Goal: Information Seeking & Learning: Learn about a topic

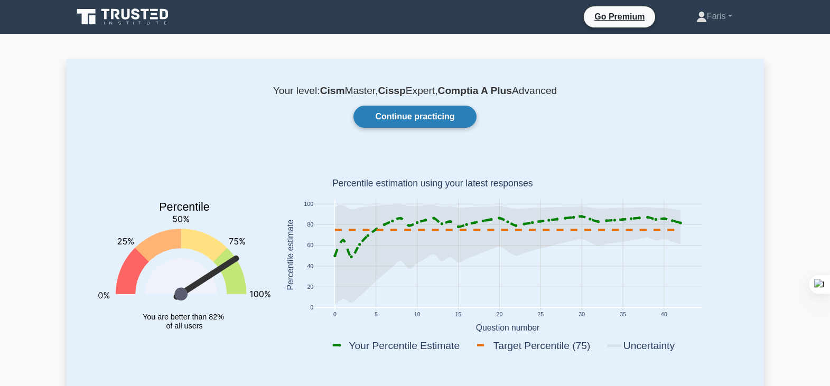
click at [410, 115] on link "Continue practicing" at bounding box center [414, 117] width 123 height 22
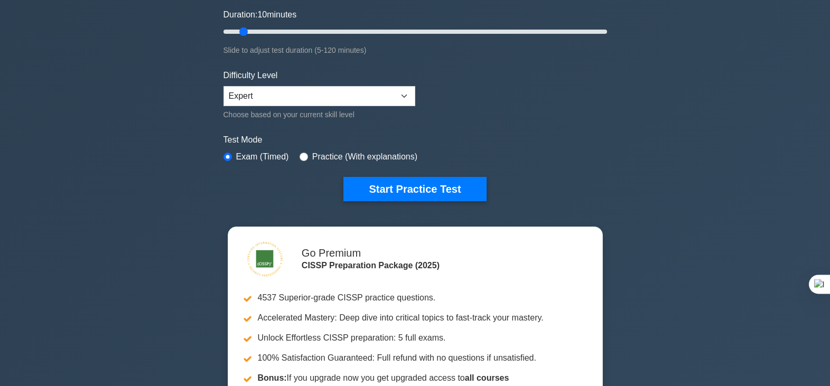
scroll to position [158, 0]
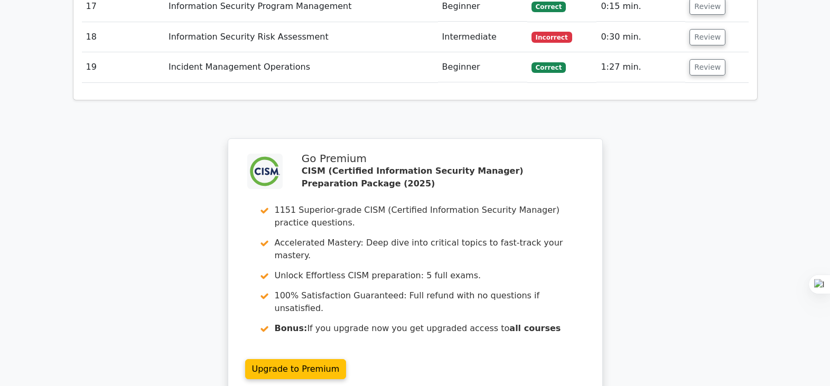
scroll to position [2098, 0]
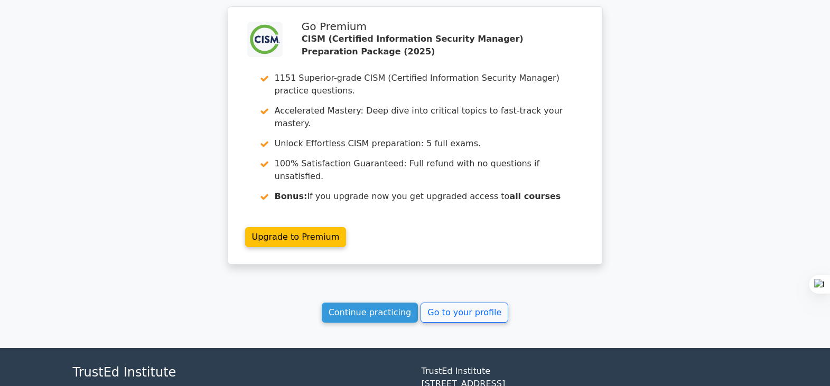
drag, startPoint x: 370, startPoint y: 224, endPoint x: 553, endPoint y: 202, distance: 184.1
click at [370, 303] on link "Continue practicing" at bounding box center [370, 313] width 97 height 20
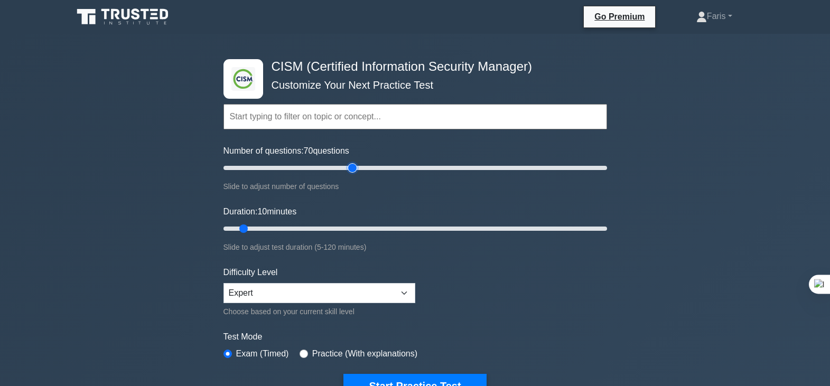
type input "70"
click at [354, 169] on input "Number of questions: 70 questions" at bounding box center [415, 168] width 384 height 13
click at [310, 120] on input "text" at bounding box center [415, 116] width 384 height 25
click at [387, 120] on input "text" at bounding box center [415, 116] width 384 height 25
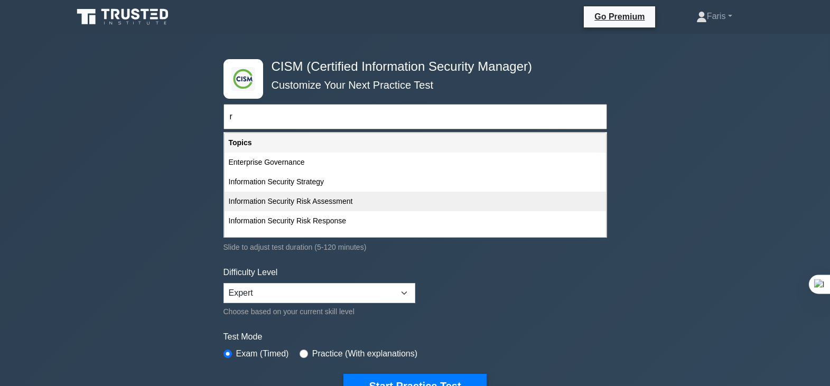
click at [294, 203] on div "Information Security Risk Assessment" at bounding box center [415, 202] width 381 height 20
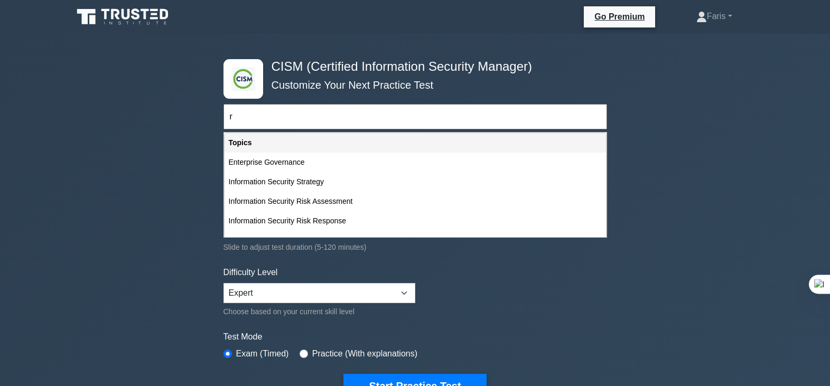
type input "Information Security Risk Assessment"
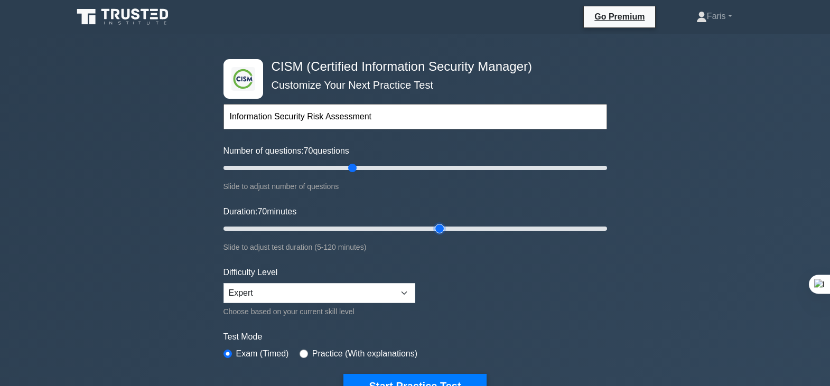
drag, startPoint x: 246, startPoint y: 229, endPoint x: 437, endPoint y: 236, distance: 191.9
type input "70"
click at [437, 235] on input "Duration: 70 minutes" at bounding box center [415, 228] width 384 height 13
drag, startPoint x: 361, startPoint y: 167, endPoint x: 407, endPoint y: 188, distance: 49.9
type input "100"
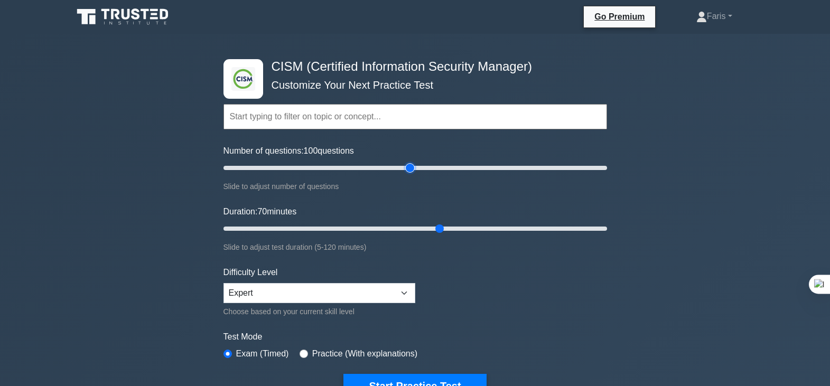
click at [406, 174] on input "Number of questions: 100 questions" at bounding box center [415, 168] width 384 height 13
drag, startPoint x: 440, startPoint y: 228, endPoint x: 531, endPoint y: 245, distance: 93.5
type input "100"
click at [531, 235] on input "Duration: 100 minutes" at bounding box center [415, 228] width 384 height 13
click at [434, 378] on button "Start Practice Test" at bounding box center [414, 386] width 143 height 24
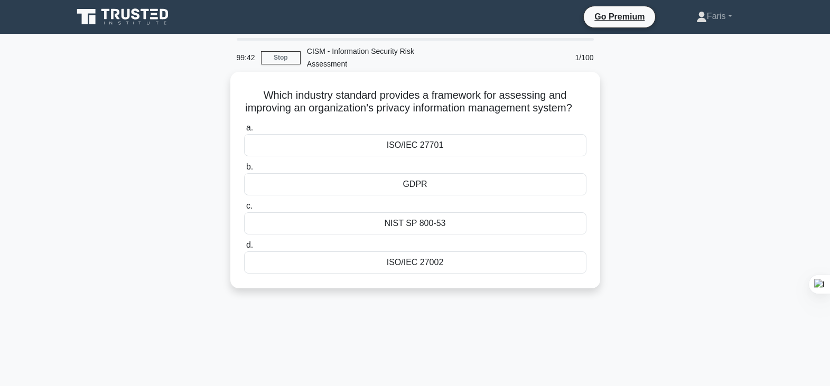
click at [423, 156] on div "ISO/IEC 27701" at bounding box center [415, 145] width 342 height 22
click at [244, 132] on input "a. ISO/IEC 27701" at bounding box center [244, 128] width 0 height 7
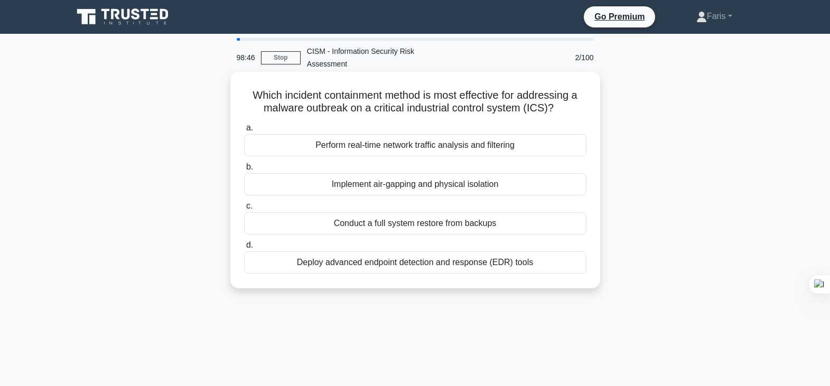
click at [412, 188] on div "Implement air-gapping and physical isolation" at bounding box center [415, 184] width 342 height 22
click at [244, 171] on input "b. Implement air-gapping and physical isolation" at bounding box center [244, 167] width 0 height 7
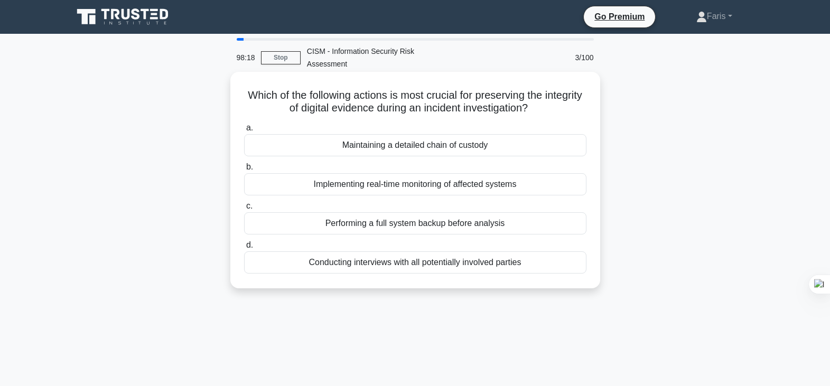
click at [447, 146] on div "Maintaining a detailed chain of custody" at bounding box center [415, 145] width 342 height 22
click at [244, 132] on input "a. Maintaining a detailed chain of custody" at bounding box center [244, 128] width 0 height 7
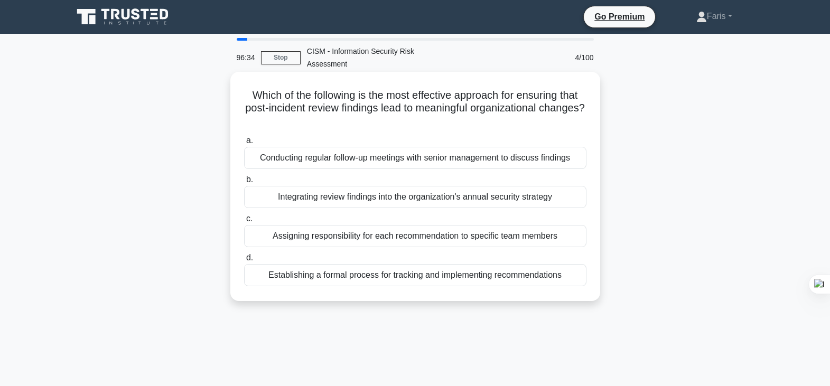
click at [403, 162] on div "Conducting regular follow-up meetings with senior management to discuss findings" at bounding box center [415, 158] width 342 height 22
click at [244, 144] on input "a. Conducting regular follow-up meetings with senior management to discuss find…" at bounding box center [244, 140] width 0 height 7
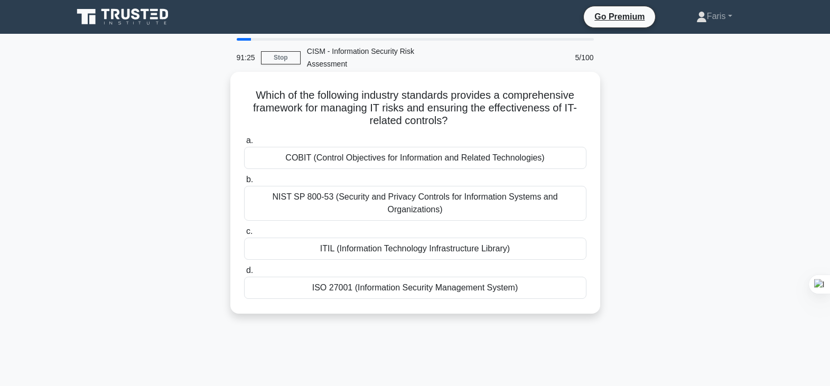
click at [387, 160] on div "COBIT (Control Objectives for Information and Related Technologies)" at bounding box center [415, 158] width 342 height 22
click at [244, 144] on input "a. COBIT (Control Objectives for Information and Related Technologies)" at bounding box center [244, 140] width 0 height 7
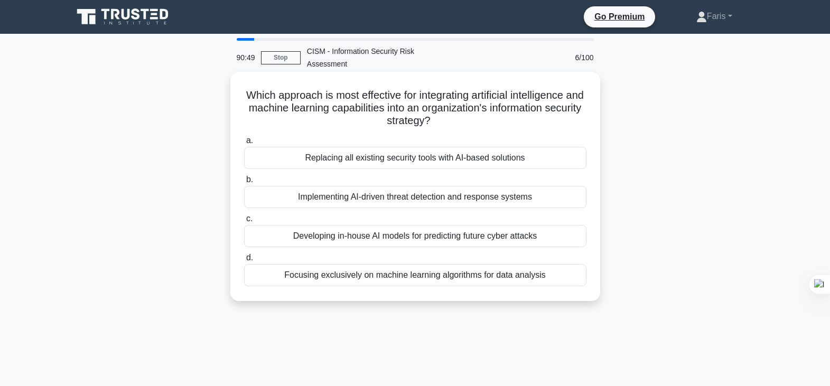
click at [415, 200] on div "Implementing AI-driven threat detection and response systems" at bounding box center [415, 197] width 342 height 22
click at [244, 183] on input "b. Implementing AI-driven threat detection and response systems" at bounding box center [244, 179] width 0 height 7
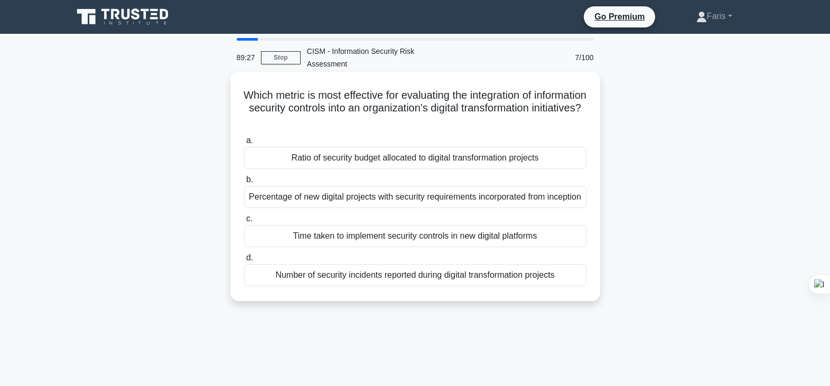
click at [415, 286] on div "Number of security incidents reported during digital transformation projects" at bounding box center [415, 275] width 342 height 22
click at [244, 262] on input "d. Number of security incidents reported during digital transformation projects" at bounding box center [244, 258] width 0 height 7
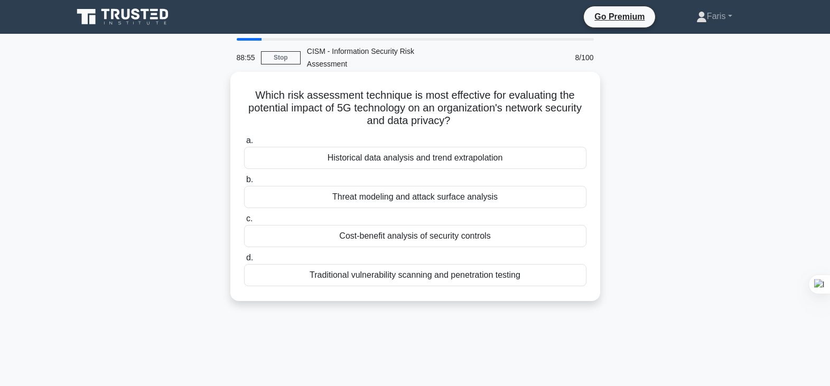
click at [412, 198] on div "Threat modeling and attack surface analysis" at bounding box center [415, 197] width 342 height 22
click at [244, 183] on input "b. Threat modeling and attack surface analysis" at bounding box center [244, 179] width 0 height 7
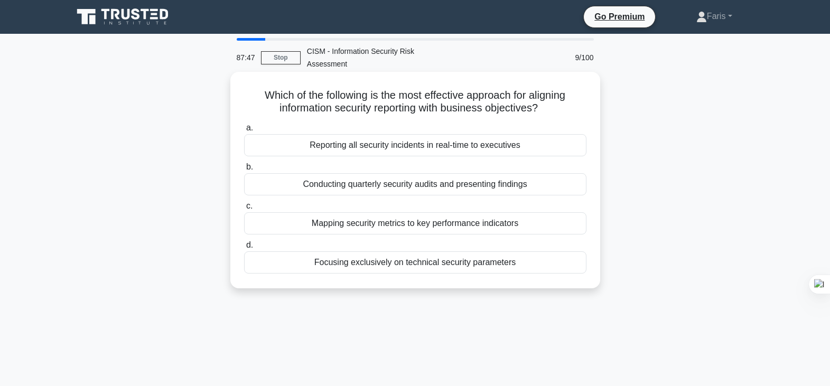
click at [373, 226] on div "Mapping security metrics to key performance indicators" at bounding box center [415, 223] width 342 height 22
click at [244, 210] on input "c. Mapping security metrics to key performance indicators" at bounding box center [244, 206] width 0 height 7
click at [414, 223] on div "Ensuring compliance with data protection regulations" at bounding box center [415, 223] width 342 height 22
click at [244, 210] on input "c. Ensuring compliance with data protection regulations" at bounding box center [244, 206] width 0 height 7
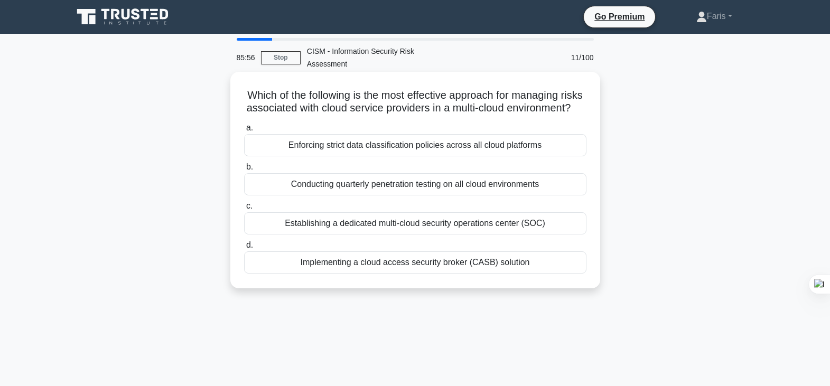
click at [407, 274] on div "Implementing a cloud access security broker (CASB) solution" at bounding box center [415, 262] width 342 height 22
click at [244, 249] on input "d. Implementing a cloud access security broker (CASB) solution" at bounding box center [244, 245] width 0 height 7
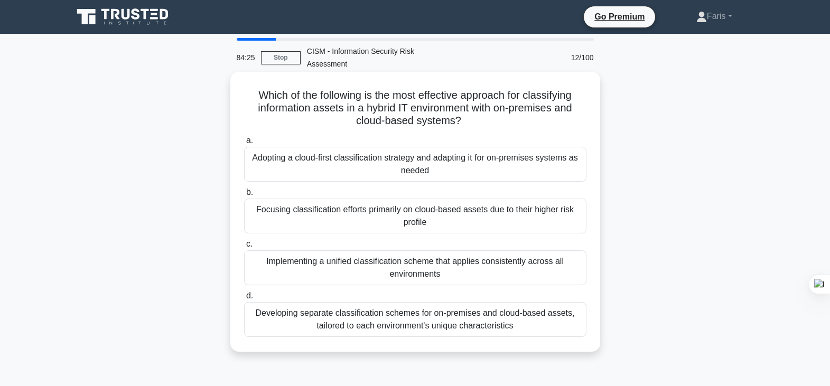
click at [412, 267] on div "Implementing a unified classification scheme that applies consistently across a…" at bounding box center [415, 267] width 342 height 35
click at [244, 248] on input "c. Implementing a unified classification scheme that applies consistently acros…" at bounding box center [244, 244] width 0 height 7
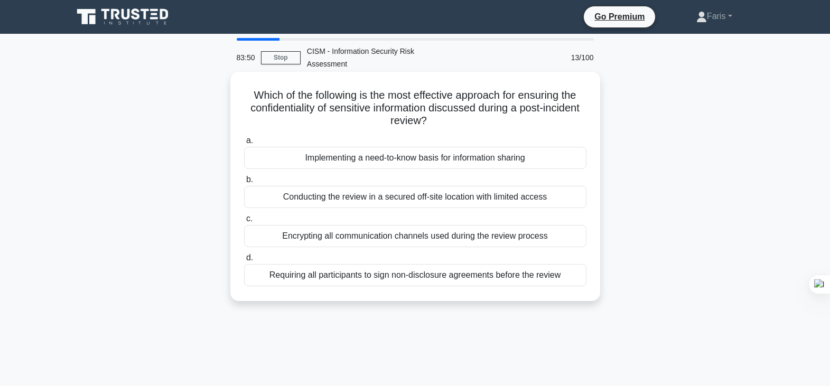
click at [378, 162] on div "Implementing a need-to-know basis for information sharing" at bounding box center [415, 158] width 342 height 22
click at [244, 144] on input "a. Implementing a need-to-know basis for information sharing" at bounding box center [244, 140] width 0 height 7
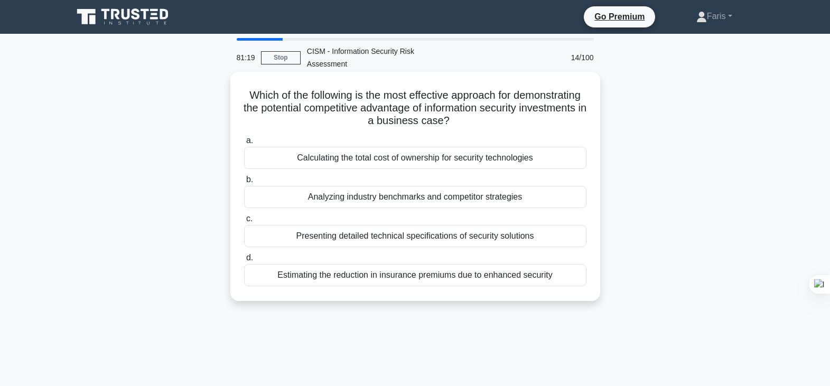
click at [415, 200] on div "Analyzing industry benchmarks and competitor strategies" at bounding box center [415, 197] width 342 height 22
click at [529, 200] on div "Analyzing industry benchmarks and competitor strategies" at bounding box center [415, 197] width 342 height 22
click at [244, 183] on input "b. Analyzing industry benchmarks and competitor strategies" at bounding box center [244, 179] width 0 height 7
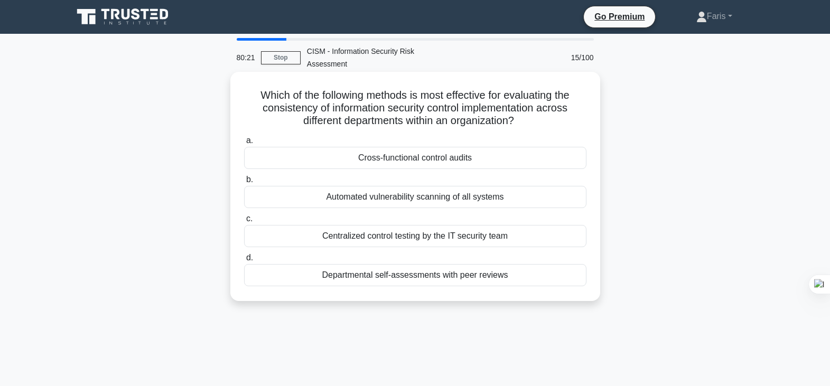
click at [380, 278] on div "Departmental self-assessments with peer reviews" at bounding box center [415, 275] width 342 height 22
click at [244, 262] on input "d. Departmental self-assessments with peer reviews" at bounding box center [244, 258] width 0 height 7
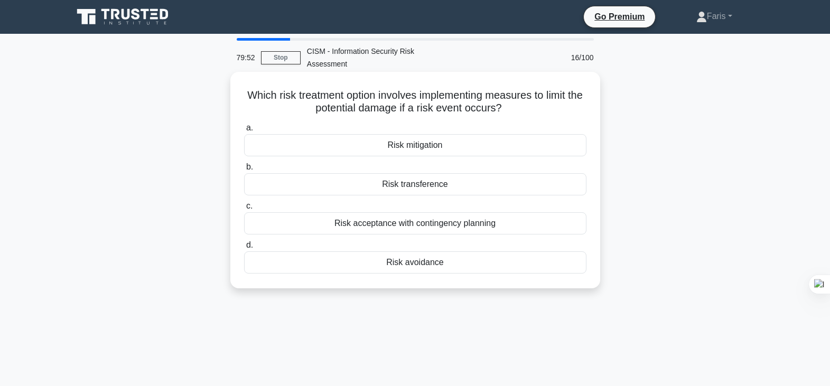
click at [415, 148] on div "Risk mitigation" at bounding box center [415, 145] width 342 height 22
click at [244, 132] on input "a. Risk mitigation" at bounding box center [244, 128] width 0 height 7
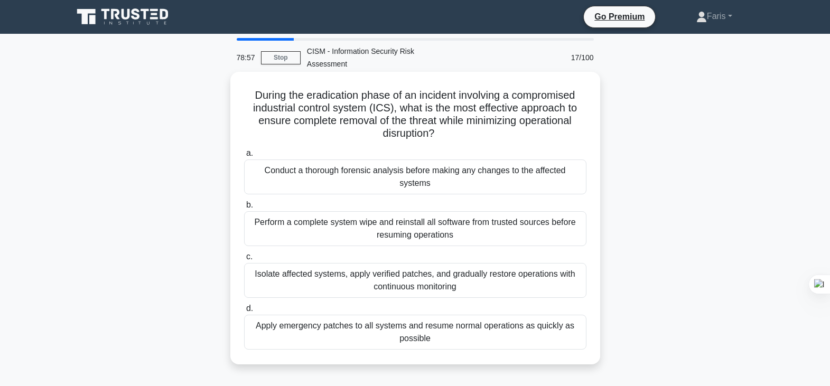
click at [413, 269] on div "Isolate affected systems, apply verified patches, and gradually restore operati…" at bounding box center [415, 280] width 342 height 35
click at [244, 260] on input "c. Isolate affected systems, apply verified patches, and gradually restore oper…" at bounding box center [244, 257] width 0 height 7
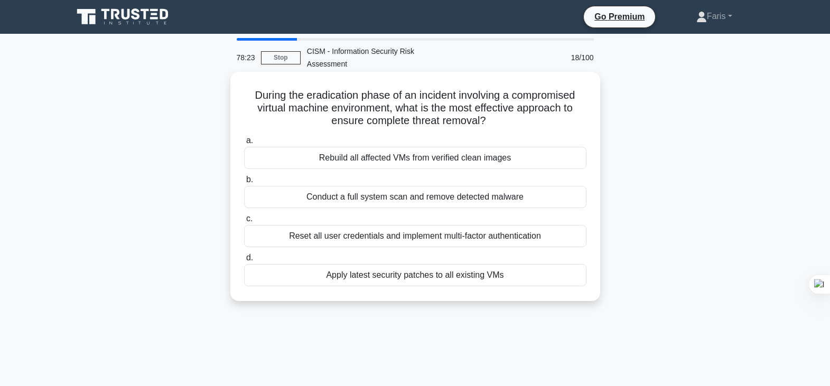
click at [425, 160] on div "Rebuild all affected VMs from verified clean images" at bounding box center [415, 158] width 342 height 22
click at [244, 144] on input "a. Rebuild all affected VMs from verified clean images" at bounding box center [244, 140] width 0 height 7
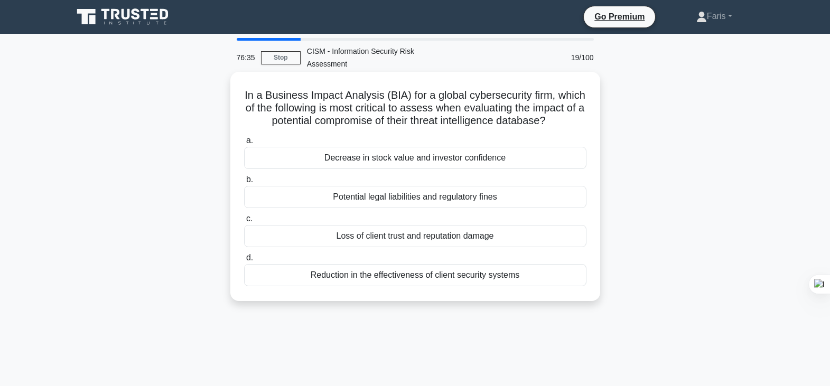
click at [416, 247] on div "Loss of client trust and reputation damage" at bounding box center [415, 236] width 342 height 22
click at [244, 222] on input "c. Loss of client trust and reputation damage" at bounding box center [244, 219] width 0 height 7
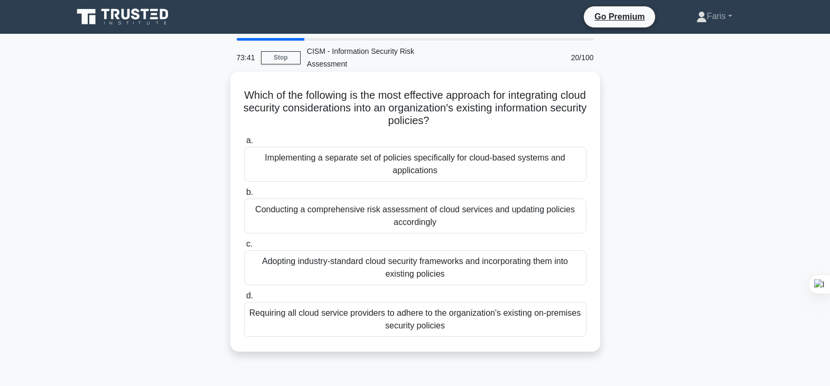
click at [429, 217] on div "Conducting a comprehensive risk assessment of cloud services and updating polic…" at bounding box center [415, 216] width 342 height 35
click at [244, 196] on input "b. Conducting a comprehensive risk assessment of cloud services and updating po…" at bounding box center [244, 192] width 0 height 7
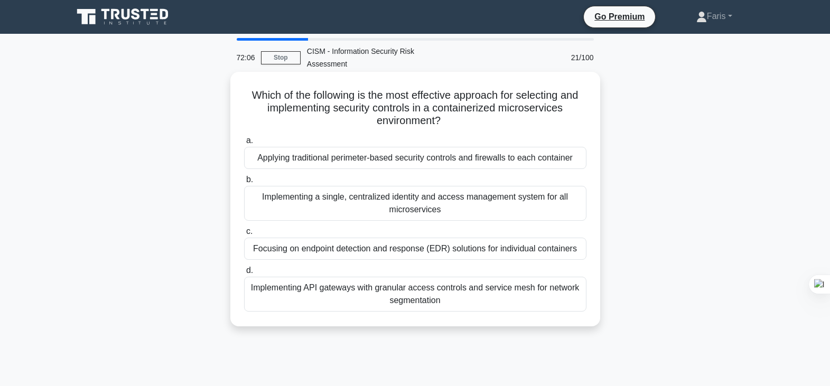
click at [409, 207] on div "Implementing a single, centralized identity and access management system for al…" at bounding box center [415, 203] width 342 height 35
click at [244, 183] on input "b. Implementing a single, centralized identity and access management system for…" at bounding box center [244, 179] width 0 height 7
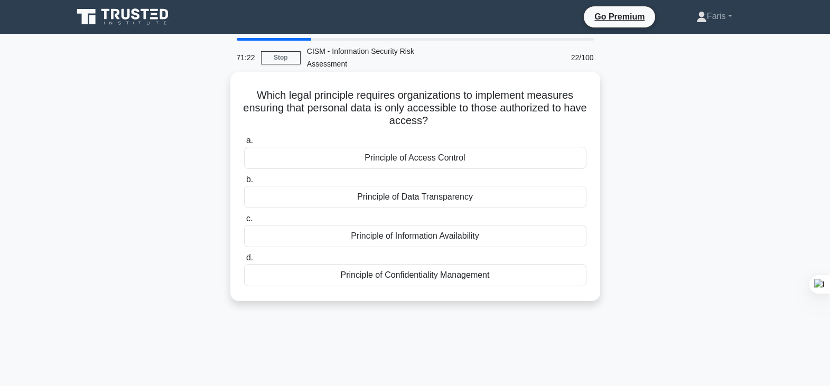
click at [418, 281] on div "Principle of Confidentiality Management" at bounding box center [415, 275] width 342 height 22
click at [244, 262] on input "d. Principle of Confidentiality Management" at bounding box center [244, 258] width 0 height 7
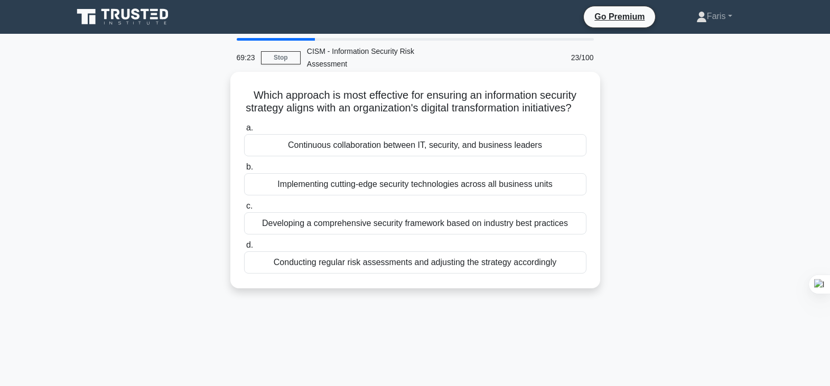
click at [418, 235] on div "Developing a comprehensive security framework based on industry best practices" at bounding box center [415, 223] width 342 height 22
click at [244, 210] on input "c. Developing a comprehensive security framework based on industry best practic…" at bounding box center [244, 206] width 0 height 7
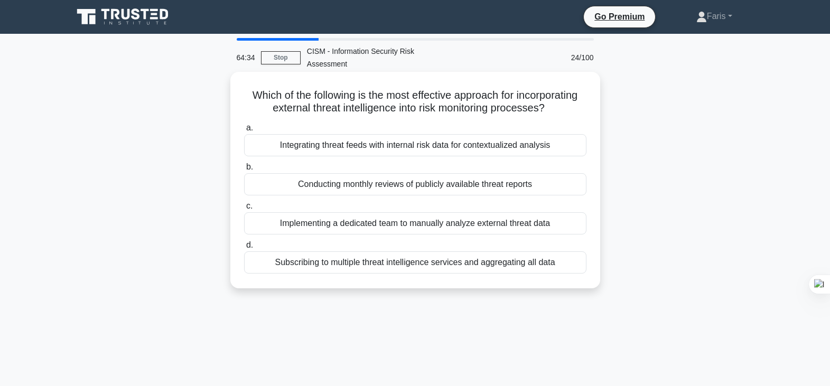
click at [416, 147] on div "Integrating threat feeds with internal risk data for contextualized analysis" at bounding box center [415, 145] width 342 height 22
click at [244, 132] on input "a. Integrating threat feeds with internal risk data for contextualized analysis" at bounding box center [244, 128] width 0 height 7
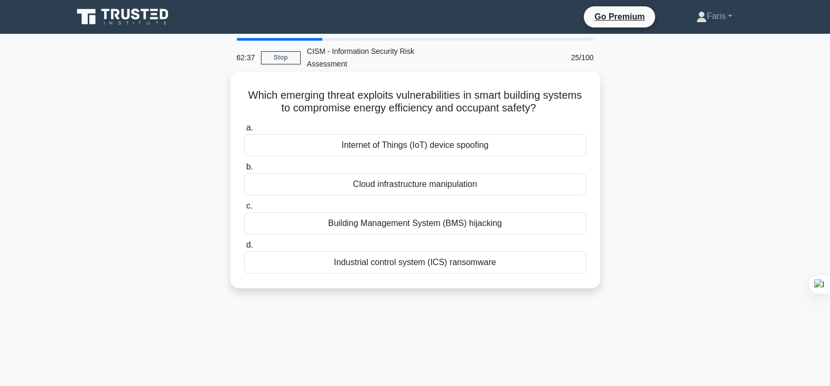
click at [410, 225] on div "Building Management System (BMS) hijacking" at bounding box center [415, 223] width 342 height 22
click at [244, 210] on input "c. Building Management System (BMS) hijacking" at bounding box center [244, 206] width 0 height 7
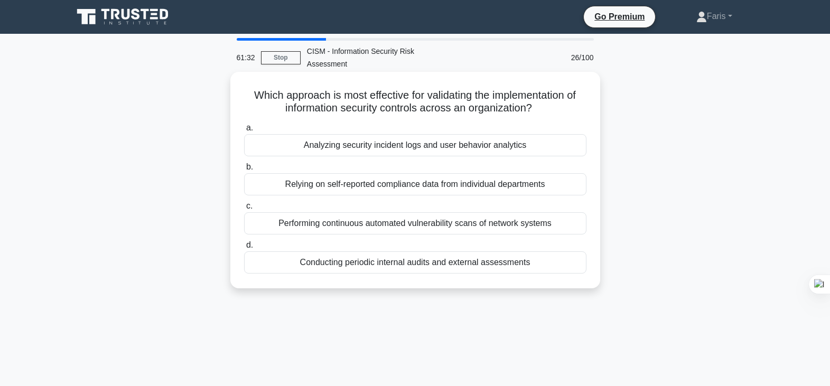
click at [445, 266] on div "Conducting periodic internal audits and external assessments" at bounding box center [415, 262] width 342 height 22
click at [244, 249] on input "d. Conducting periodic internal audits and external assessments" at bounding box center [244, 245] width 0 height 7
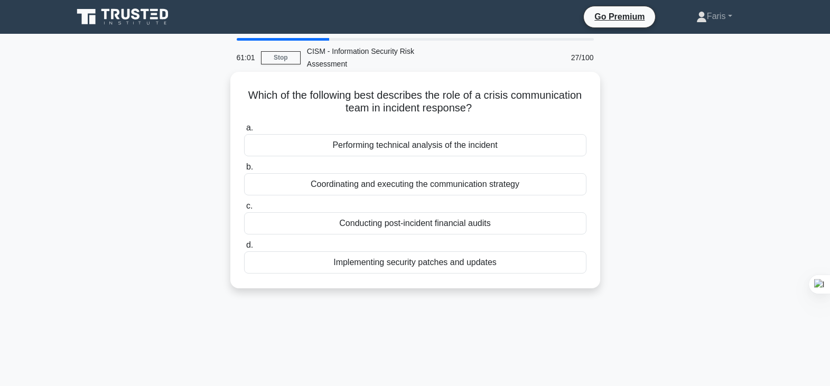
click at [439, 186] on div "Coordinating and executing the communication strategy" at bounding box center [415, 184] width 342 height 22
click at [244, 171] on input "b. Coordinating and executing the communication strategy" at bounding box center [244, 167] width 0 height 7
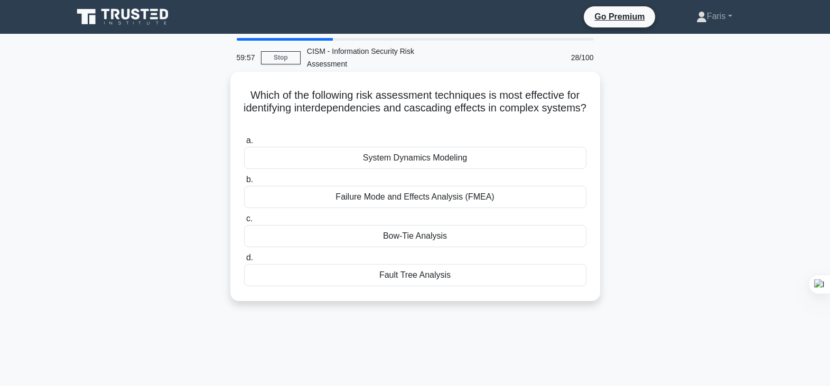
click at [416, 200] on div "Failure Mode and Effects Analysis (FMEA)" at bounding box center [415, 197] width 342 height 22
click at [244, 183] on input "b. Failure Mode and Effects Analysis (FMEA)" at bounding box center [244, 179] width 0 height 7
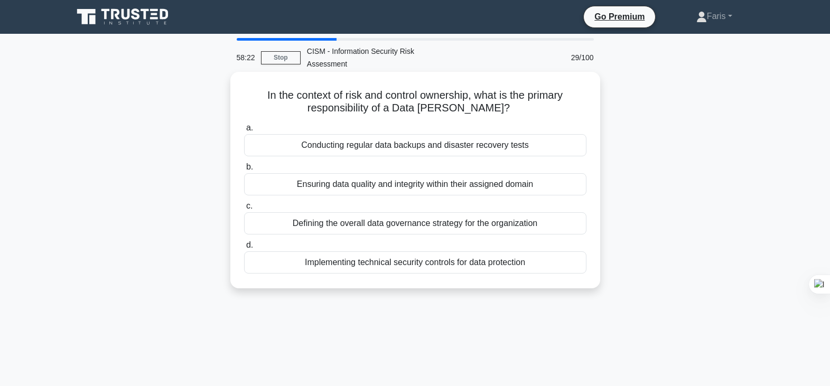
click at [432, 186] on div "Ensuring data quality and integrity within their assigned domain" at bounding box center [415, 184] width 342 height 22
click at [244, 171] on input "b. Ensuring data quality and integrity within their assigned domain" at bounding box center [244, 167] width 0 height 7
click at [410, 188] on div "Identifying root causes and implementing preventive measures" at bounding box center [415, 184] width 342 height 22
click at [244, 171] on input "b. Identifying root causes and implementing preventive measures" at bounding box center [244, 167] width 0 height 7
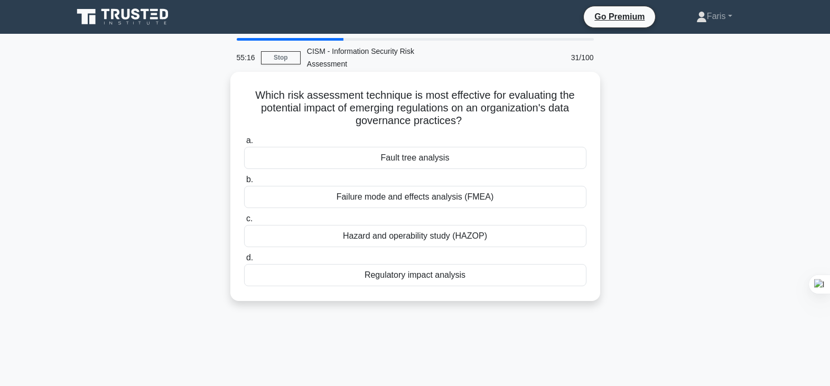
click at [411, 159] on div "Fault tree analysis" at bounding box center [415, 158] width 342 height 22
click at [244, 144] on input "a. Fault tree analysis" at bounding box center [244, 140] width 0 height 7
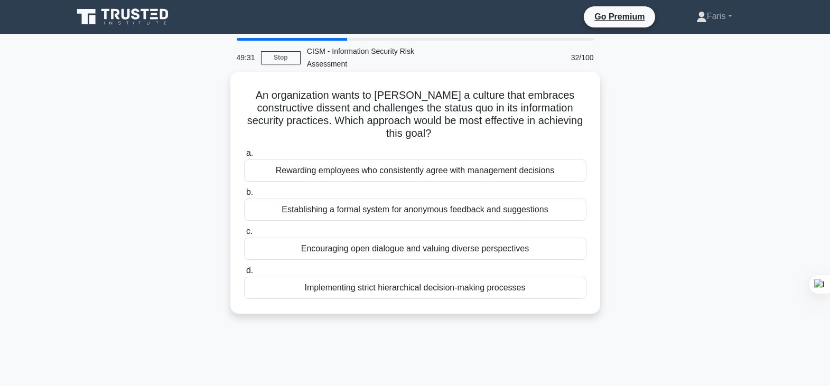
click at [431, 251] on div "Encouraging open dialogue and valuing diverse perspectives" at bounding box center [415, 249] width 342 height 22
click at [244, 235] on input "c. Encouraging open dialogue and valuing diverse perspectives" at bounding box center [244, 231] width 0 height 7
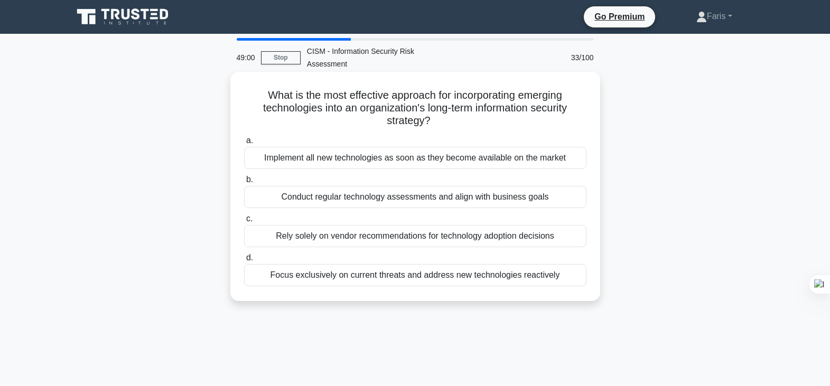
click at [378, 203] on div "Conduct regular technology assessments and align with business goals" at bounding box center [415, 197] width 342 height 22
click at [244, 183] on input "b. Conduct regular technology assessments and align with business goals" at bounding box center [244, 179] width 0 height 7
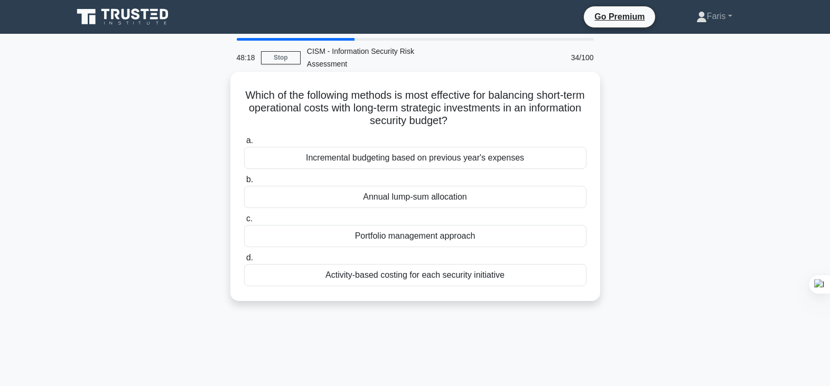
click at [422, 236] on div "Portfolio management approach" at bounding box center [415, 236] width 342 height 22
click at [244, 222] on input "c. Portfolio management approach" at bounding box center [244, 219] width 0 height 7
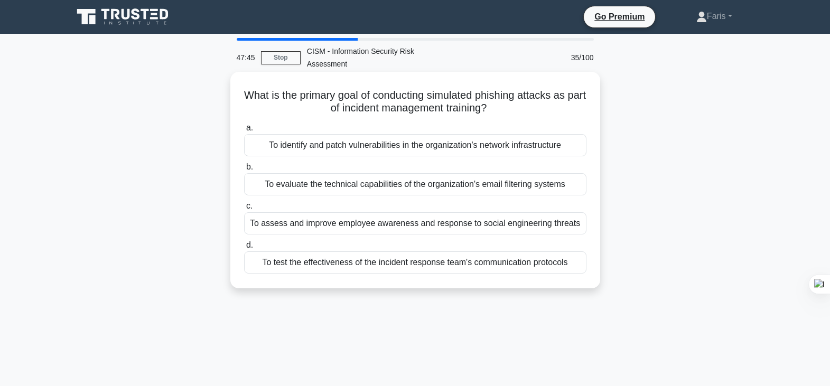
click at [390, 223] on div "To assess and improve employee awareness and response to social engineering thr…" at bounding box center [415, 223] width 342 height 22
click at [244, 210] on input "c. To assess and improve employee awareness and response to social engineering …" at bounding box center [244, 206] width 0 height 7
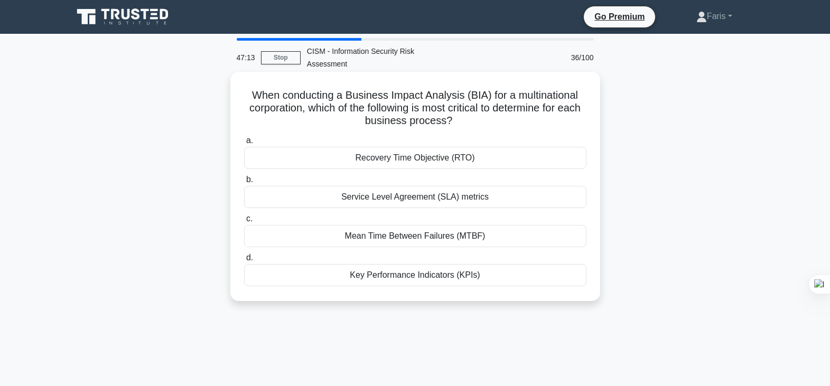
click at [424, 159] on div "Recovery Time Objective (RTO)" at bounding box center [415, 158] width 342 height 22
click at [244, 144] on input "a. Recovery Time Objective (RTO)" at bounding box center [244, 140] width 0 height 7
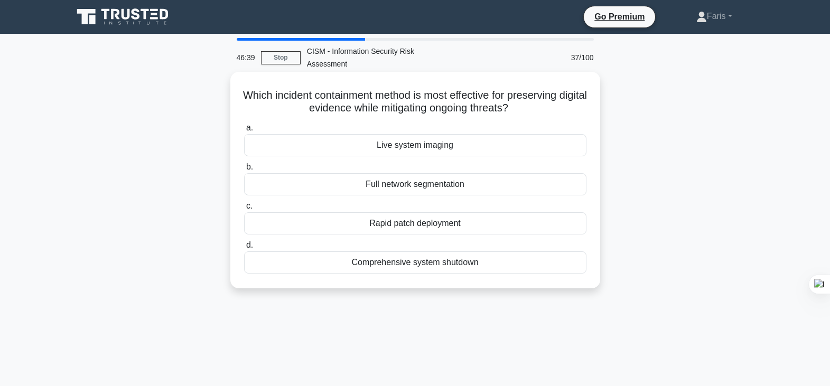
click at [428, 147] on div "Live system imaging" at bounding box center [415, 145] width 342 height 22
click at [366, 145] on div "Live system imaging" at bounding box center [415, 145] width 342 height 22
click at [244, 132] on input "a. Live system imaging" at bounding box center [244, 128] width 0 height 7
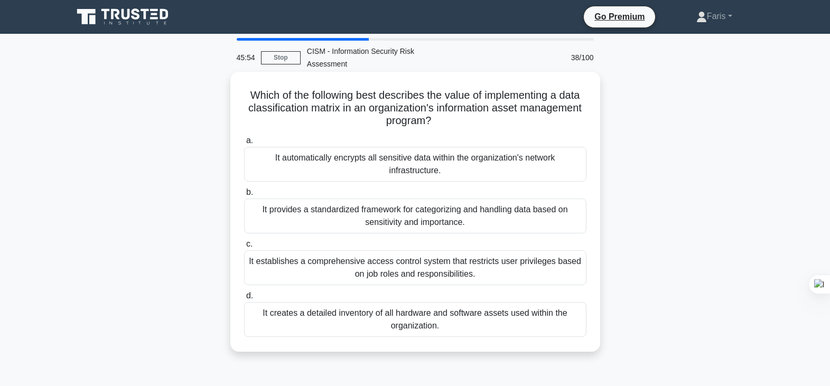
click at [415, 213] on div "It provides a standardized framework for categorizing and handling data based o…" at bounding box center [415, 216] width 342 height 35
click at [244, 196] on input "b. It provides a standardized framework for categorizing and handling data base…" at bounding box center [244, 192] width 0 height 7
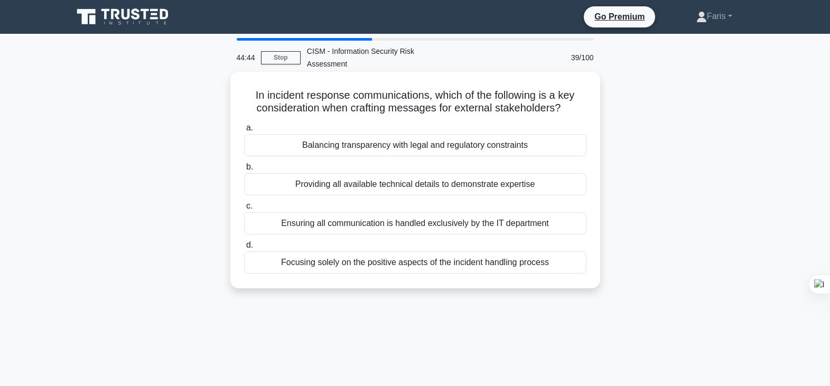
click at [390, 149] on div "Balancing transparency with legal and regulatory constraints" at bounding box center [415, 145] width 342 height 22
click at [244, 132] on input "a. Balancing transparency with legal and regulatory constraints" at bounding box center [244, 128] width 0 height 7
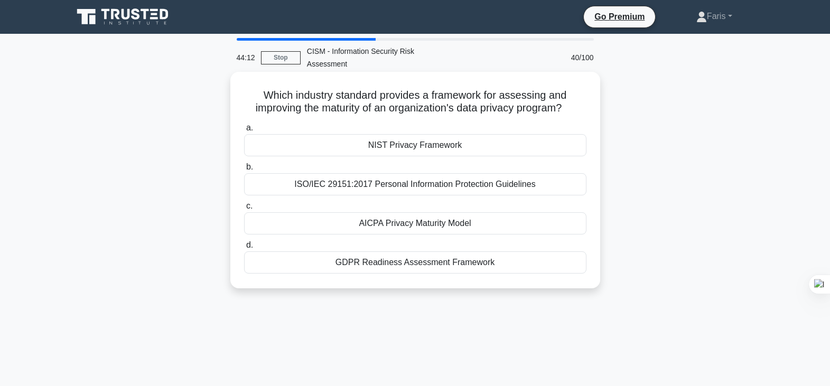
click at [423, 227] on div "AICPA Privacy Maturity Model" at bounding box center [415, 223] width 342 height 22
click at [244, 210] on input "c. AICPA Privacy Maturity Model" at bounding box center [244, 206] width 0 height 7
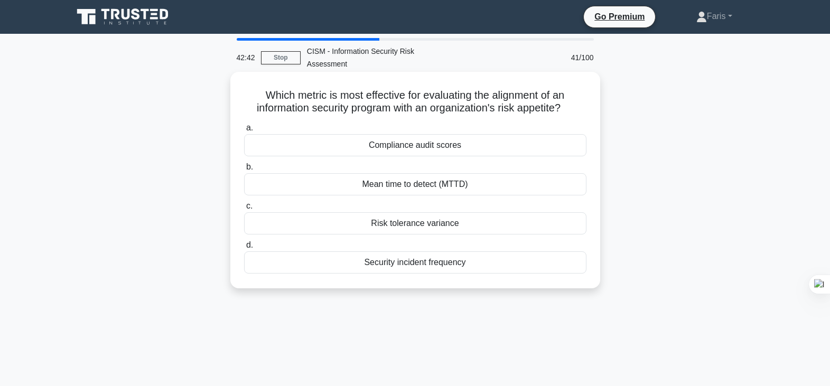
click at [418, 223] on div "Risk tolerance variance" at bounding box center [415, 223] width 342 height 22
click at [244, 210] on input "c. Risk tolerance variance" at bounding box center [244, 206] width 0 height 7
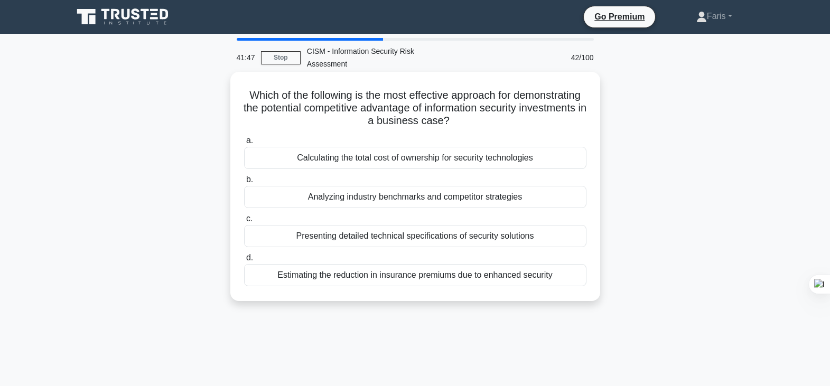
click at [439, 200] on div "Analyzing industry benchmarks and competitor strategies" at bounding box center [415, 197] width 342 height 22
click at [244, 183] on input "b. Analyzing industry benchmarks and competitor strategies" at bounding box center [244, 179] width 0 height 7
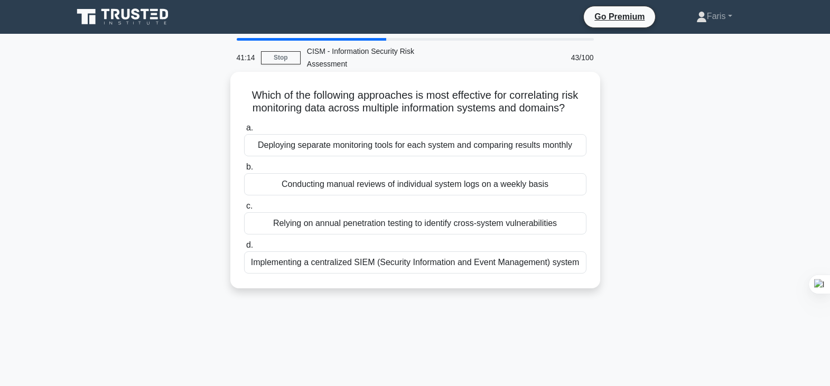
click at [465, 264] on div "Implementing a centralized SIEM (Security Information and Event Management) sys…" at bounding box center [415, 262] width 342 height 22
click at [244, 249] on input "d. Implementing a centralized SIEM (Security Information and Event Management) …" at bounding box center [244, 245] width 0 height 7
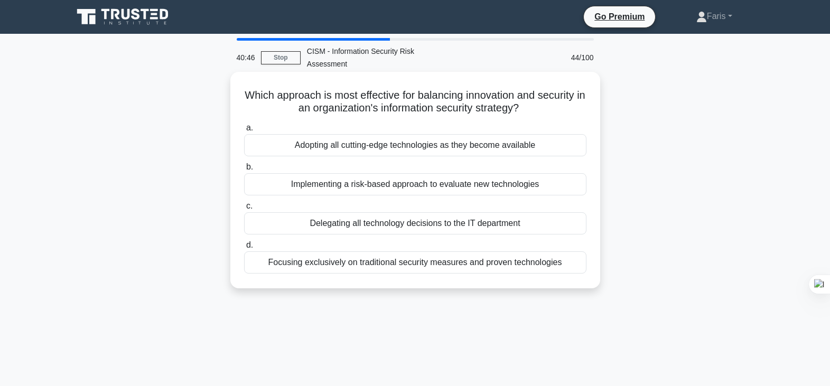
click at [412, 188] on div "Implementing a risk-based approach to evaluate new technologies" at bounding box center [415, 184] width 342 height 22
click at [244, 171] on input "b. Implementing a risk-based approach to evaluate new technologies" at bounding box center [244, 167] width 0 height 7
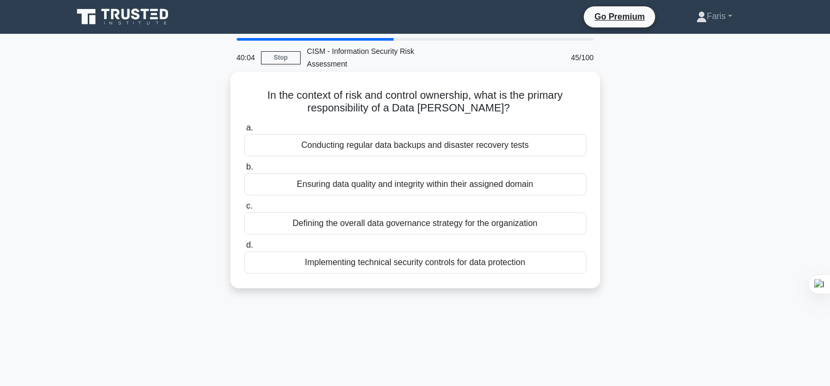
click at [409, 184] on div "Ensuring data quality and integrity within their assigned domain" at bounding box center [415, 184] width 342 height 22
click at [244, 171] on input "b. Ensuring data quality and integrity within their assigned domain" at bounding box center [244, 167] width 0 height 7
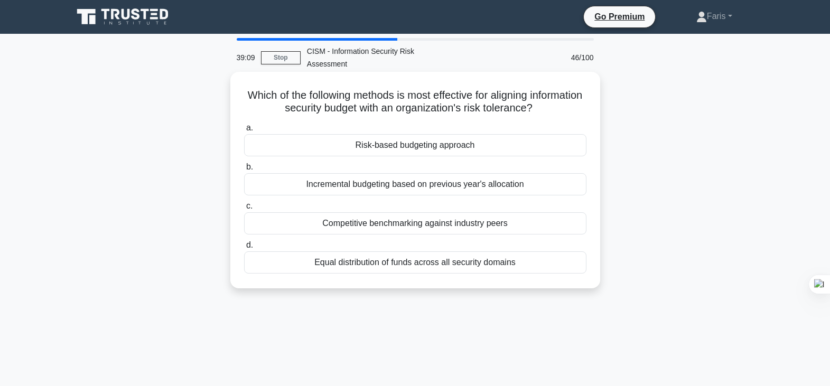
click at [424, 148] on div "Risk-based budgeting approach" at bounding box center [415, 145] width 342 height 22
click at [244, 132] on input "a. Risk-based budgeting approach" at bounding box center [244, 128] width 0 height 7
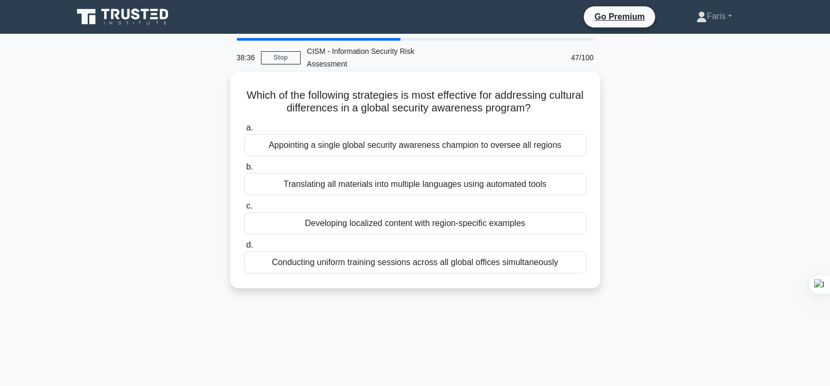
click at [379, 227] on div "Developing localized content with region-specific examples" at bounding box center [415, 223] width 342 height 22
click at [244, 210] on input "c. Developing localized content with region-specific examples" at bounding box center [244, 206] width 0 height 7
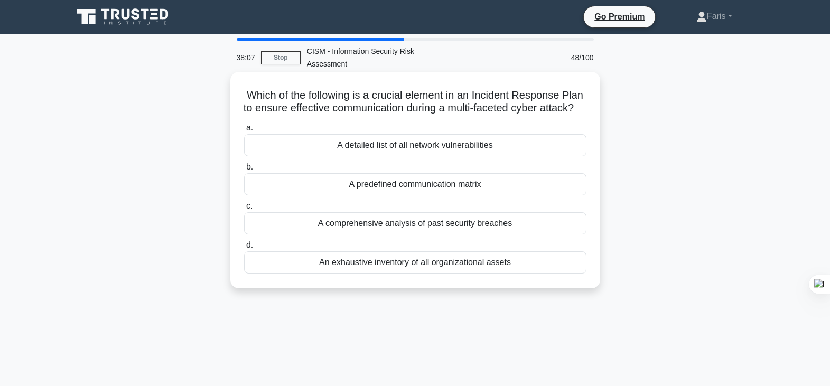
click at [414, 195] on div "A predefined communication matrix" at bounding box center [415, 184] width 342 height 22
click at [244, 171] on input "b. A predefined communication matrix" at bounding box center [244, 167] width 0 height 7
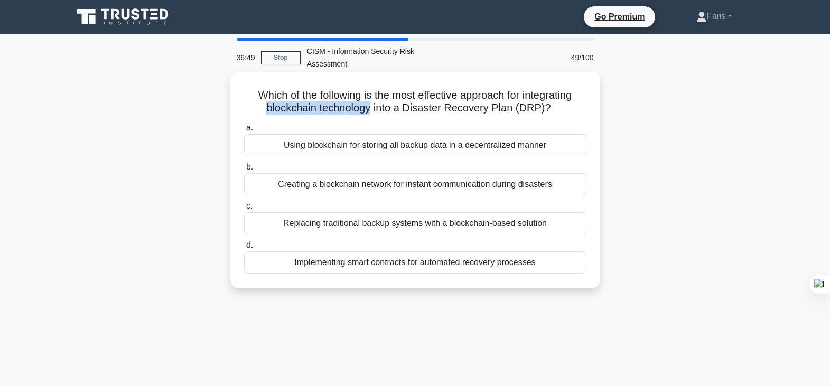
drag, startPoint x: 267, startPoint y: 109, endPoint x: 372, endPoint y: 107, distance: 104.6
click at [372, 107] on h5 "Which of the following is the most effective approach for integrating blockchai…" at bounding box center [415, 102] width 344 height 26
copy h5 "blockchain technology"
click at [380, 226] on div "Replacing traditional backup systems with a blockchain-based solution" at bounding box center [415, 223] width 342 height 22
click at [244, 210] on input "c. Replacing traditional backup systems with a blockchain-based solution" at bounding box center [244, 206] width 0 height 7
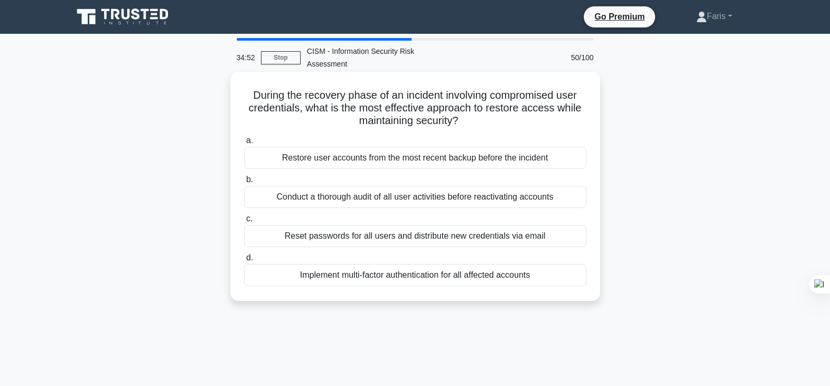
click at [401, 275] on div "Implement multi-factor authentication for all affected accounts" at bounding box center [415, 275] width 342 height 22
click at [244, 262] on input "d. Implement multi-factor authentication for all affected accounts" at bounding box center [244, 258] width 0 height 7
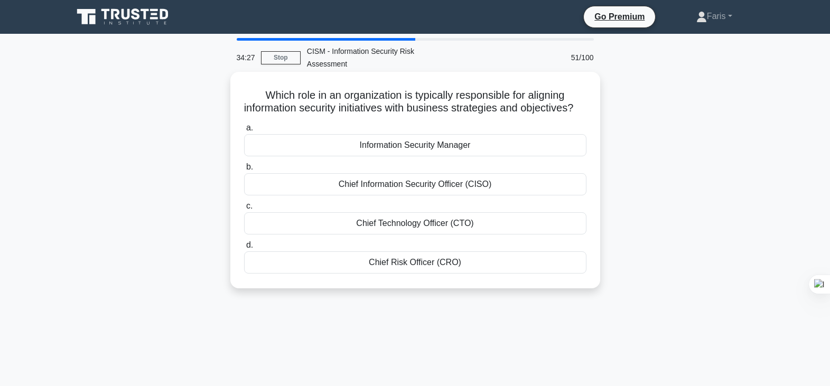
click at [404, 195] on div "Chief Information Security Officer (CISO)" at bounding box center [415, 184] width 342 height 22
click at [244, 171] on input "b. Chief Information Security Officer (CISO)" at bounding box center [244, 167] width 0 height 7
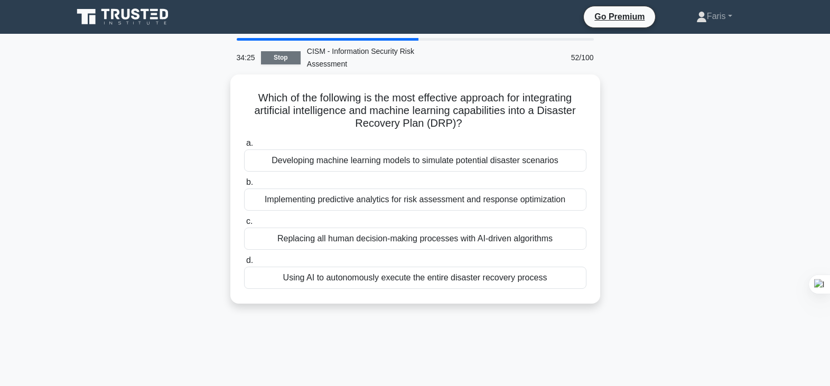
click at [282, 59] on link "Stop" at bounding box center [281, 57] width 40 height 13
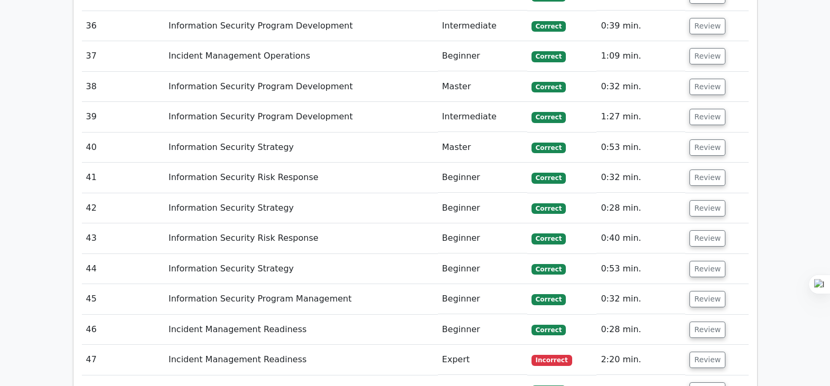
scroll to position [2707, 0]
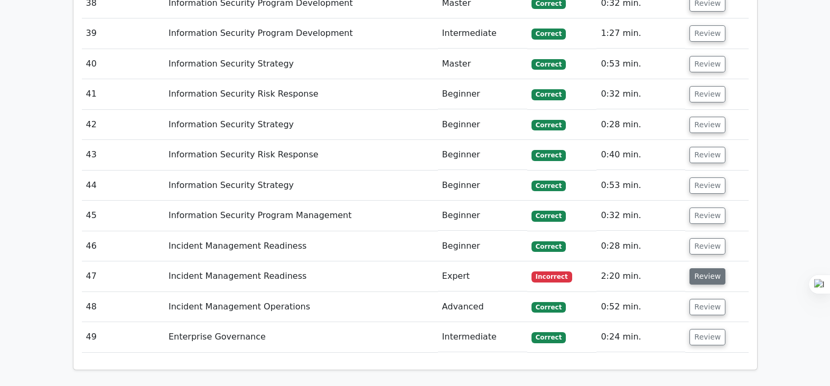
click at [708, 268] on button "Review" at bounding box center [707, 276] width 36 height 16
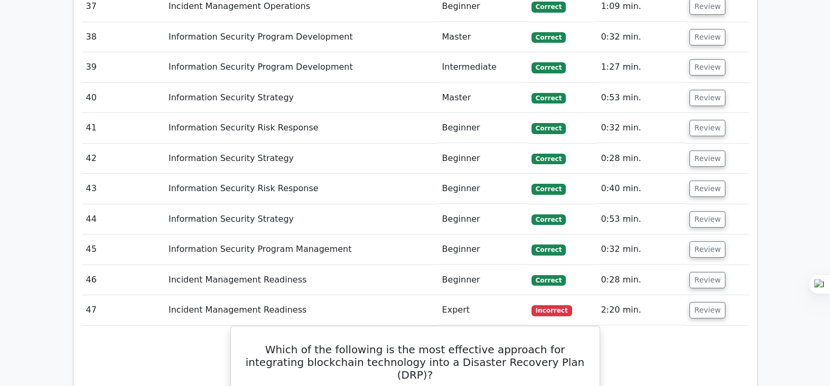
scroll to position [2655, 0]
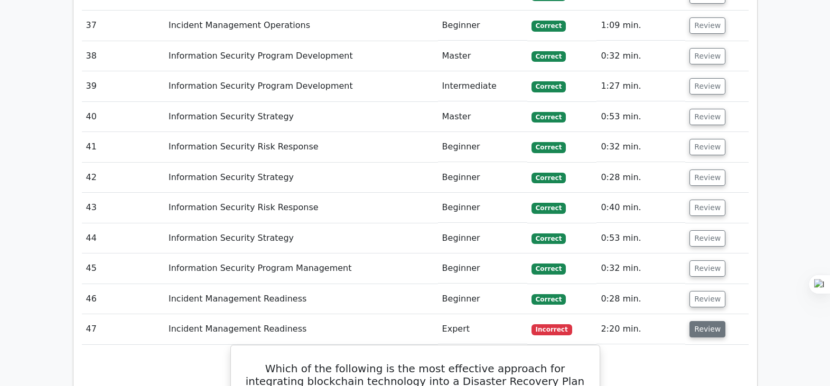
click at [710, 321] on button "Review" at bounding box center [707, 329] width 36 height 16
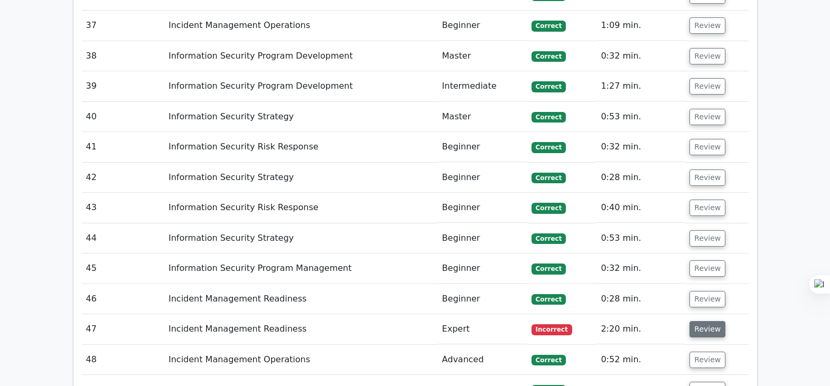
drag, startPoint x: 697, startPoint y: 281, endPoint x: 689, endPoint y: 279, distance: 8.2
click at [697, 321] on button "Review" at bounding box center [707, 329] width 36 height 16
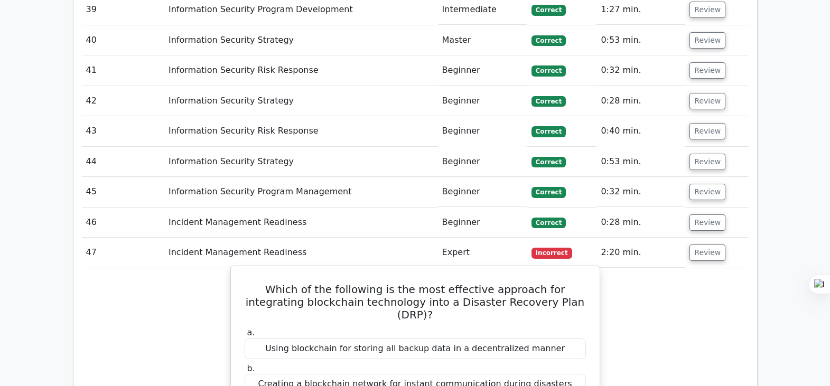
scroll to position [2813, 0]
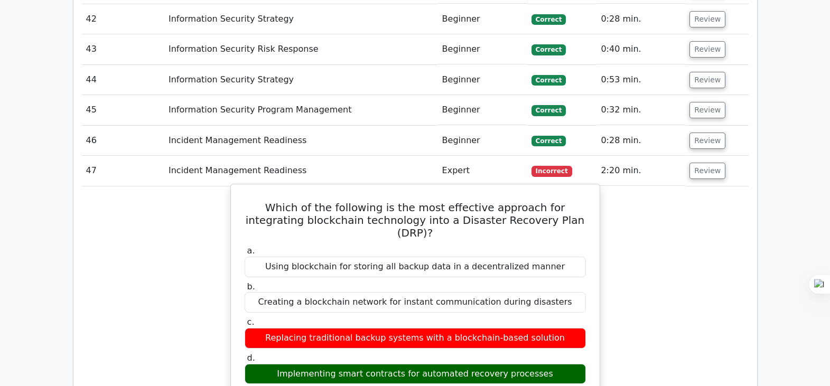
drag, startPoint x: 359, startPoint y: 238, endPoint x: 317, endPoint y: 245, distance: 42.3
click at [317, 292] on div "Creating a blockchain network for instant communication during disasters" at bounding box center [415, 302] width 341 height 21
copy div "blockchain"
